Goal: Navigation & Orientation: Find specific page/section

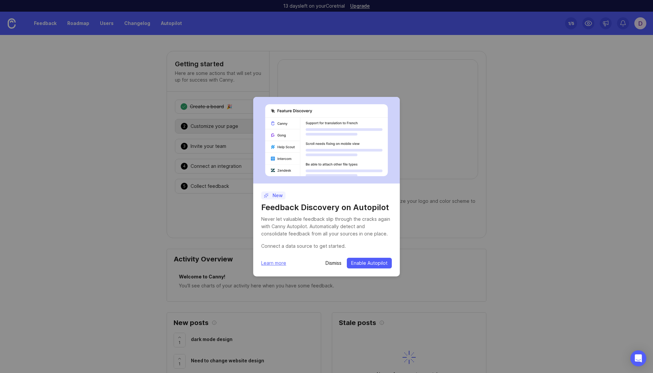
click at [336, 261] on p "Dismiss" at bounding box center [333, 263] width 16 height 7
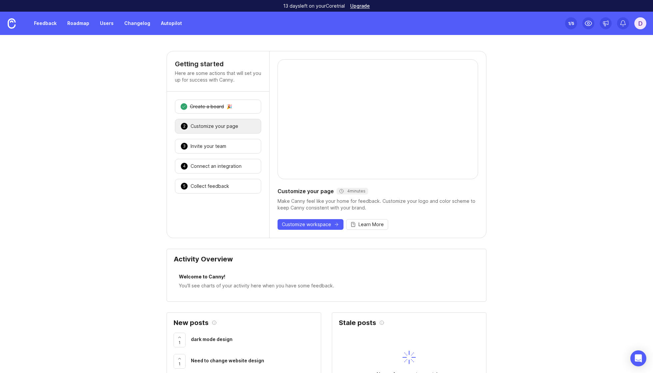
click at [47, 23] on link "Feedback" at bounding box center [45, 23] width 31 height 12
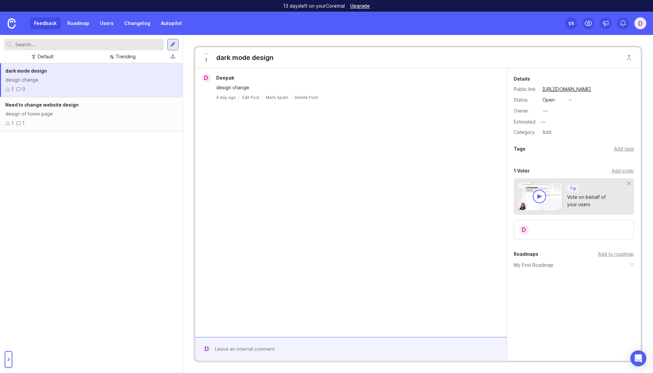
click at [108, 23] on link "Users" at bounding box center [107, 23] width 22 height 12
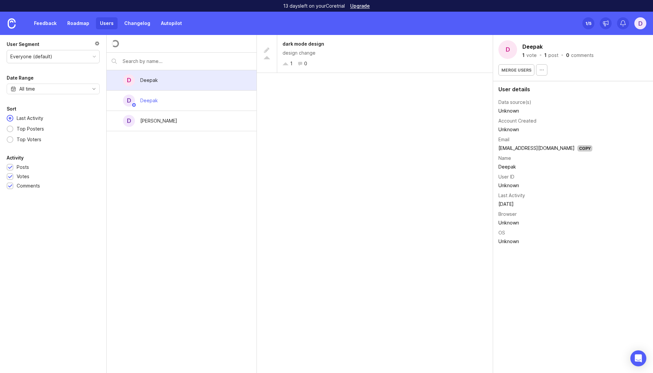
click at [147, 84] on div "Deepak" at bounding box center [149, 80] width 18 height 7
click at [202, 95] on div "D Deepak" at bounding box center [182, 101] width 150 height 20
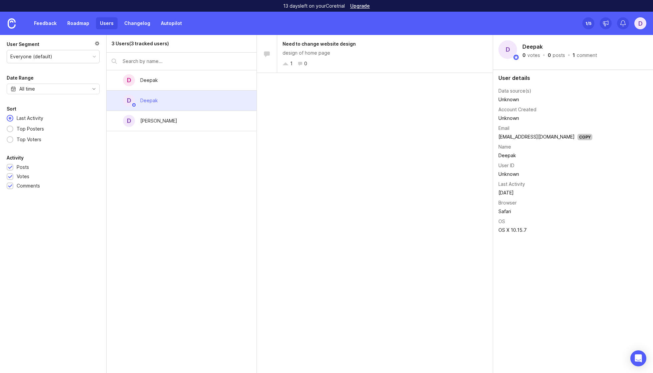
click at [305, 48] on div "Need to change website design design of home page 1 0" at bounding box center [384, 54] width 215 height 38
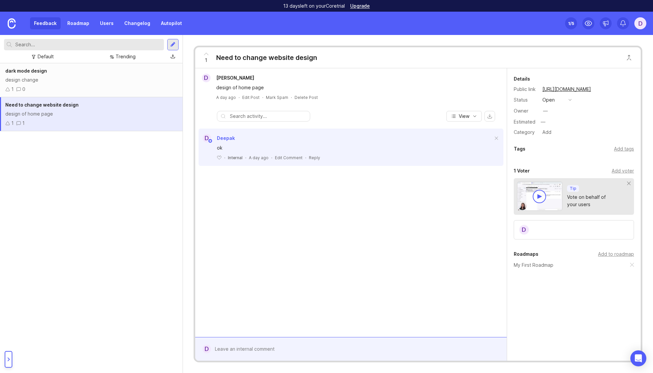
click at [38, 77] on div "design change" at bounding box center [91, 79] width 172 height 7
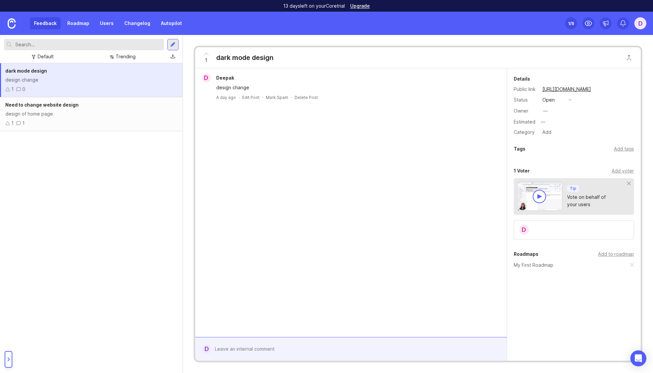
click at [42, 24] on div "Feedback Roadmap Users Changelog Autopilot" at bounding box center [108, 23] width 156 height 12
click at [52, 55] on div "Default" at bounding box center [46, 56] width 16 height 7
click at [119, 56] on div "Trending" at bounding box center [126, 56] width 20 height 7
click at [63, 160] on div "dark mode design design change 1 0 Need to change website design design of home…" at bounding box center [91, 218] width 182 height 310
click at [107, 26] on link "Users" at bounding box center [107, 23] width 22 height 12
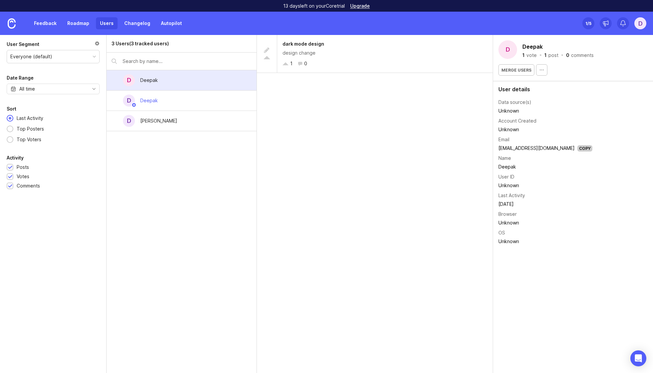
click at [71, 55] on div "Everyone (default)" at bounding box center [53, 56] width 92 height 13
click at [79, 167] on div "Posts" at bounding box center [53, 166] width 93 height 7
click at [66, 89] on div "All time" at bounding box center [53, 89] width 93 height 11
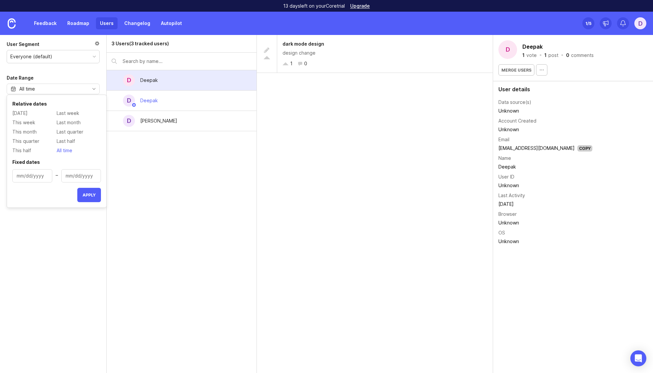
click at [140, 167] on div "3 Users (3 tracked users) D Deepak D Deepak D [PERSON_NAME]" at bounding box center [182, 204] width 150 height 338
